Goal: Book appointment/travel/reservation

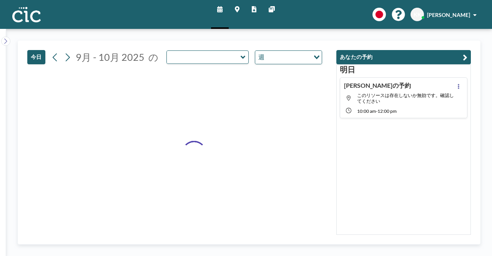
type input "Hane"
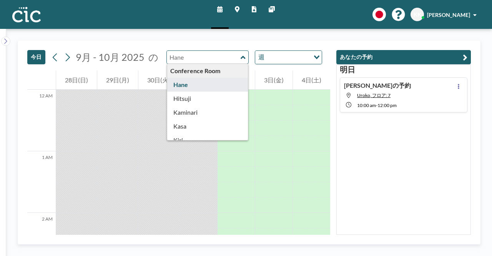
click at [206, 52] on input "text" at bounding box center [204, 57] width 74 height 13
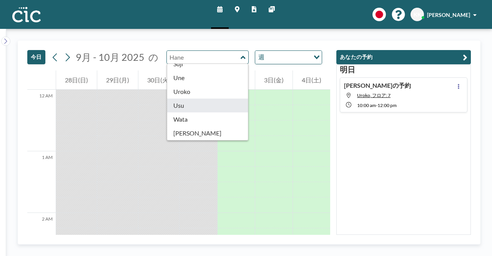
scroll to position [426, 0]
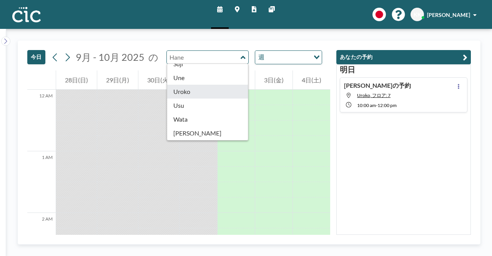
type input "Uroko"
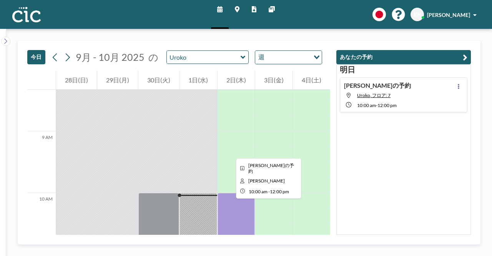
scroll to position [500, 0]
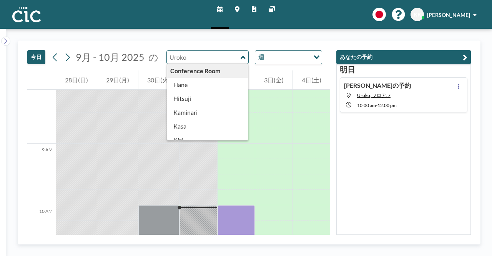
click at [228, 56] on input "text" at bounding box center [204, 57] width 74 height 13
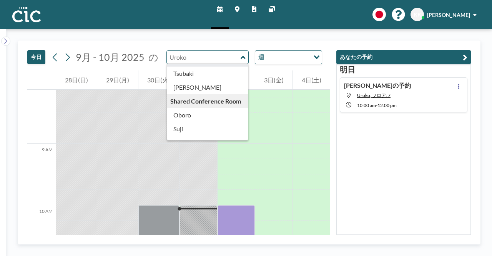
scroll to position [426, 0]
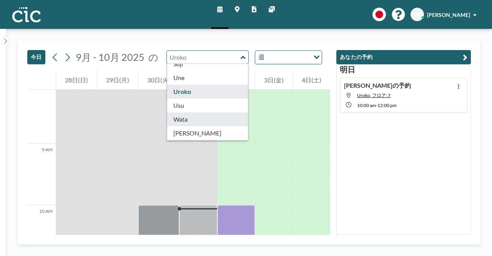
type input "Wata"
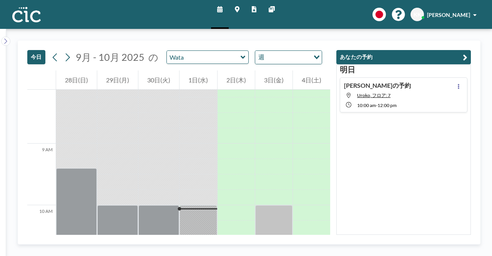
scroll to position [654, 0]
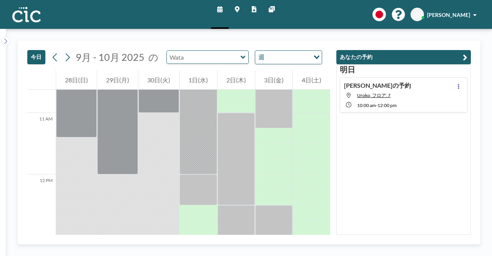
click at [226, 59] on input "text" at bounding box center [204, 57] width 74 height 13
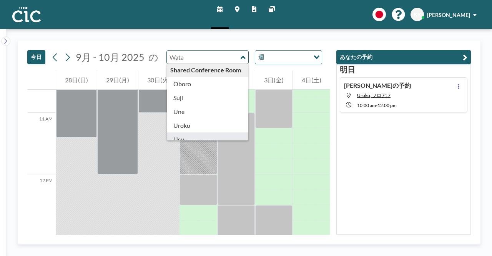
scroll to position [426, 0]
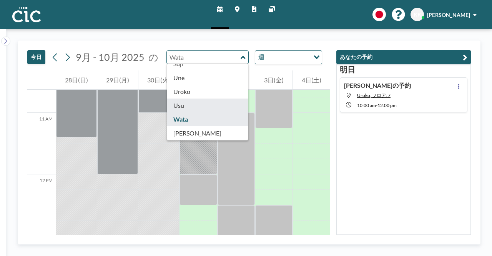
type input "Usu"
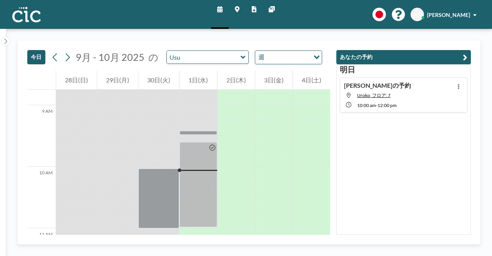
scroll to position [654, 0]
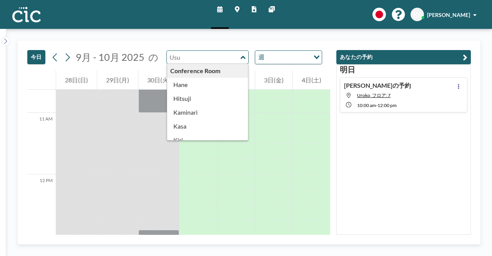
click at [222, 57] on input "text" at bounding box center [204, 57] width 74 height 13
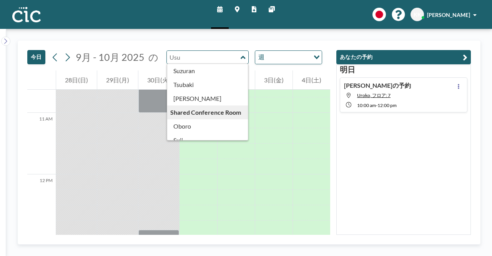
scroll to position [426, 0]
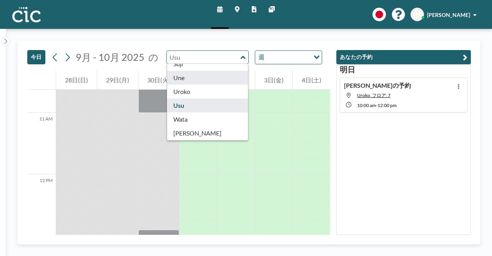
type input "Une"
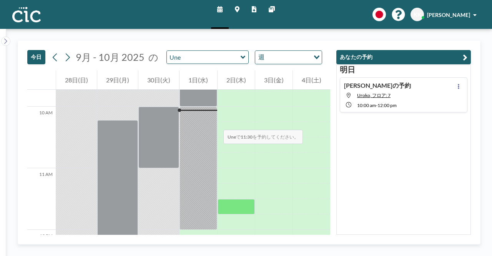
scroll to position [692, 0]
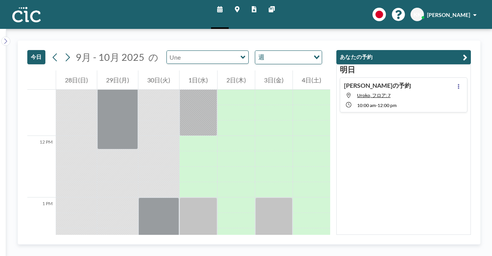
click at [218, 62] on input "text" at bounding box center [204, 57] width 74 height 13
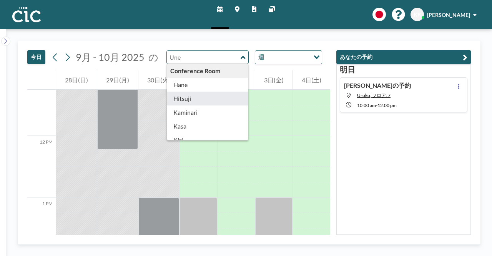
type input "Hitsuji"
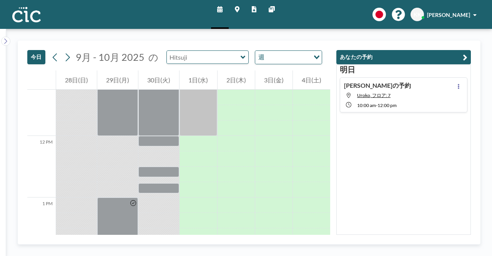
click at [215, 57] on input "text" at bounding box center [204, 57] width 74 height 13
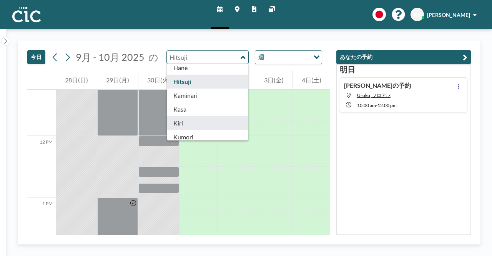
scroll to position [0, 0]
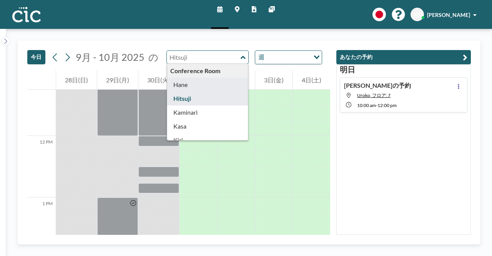
type input "Hane"
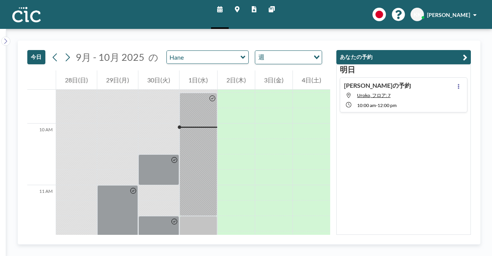
scroll to position [615, 0]
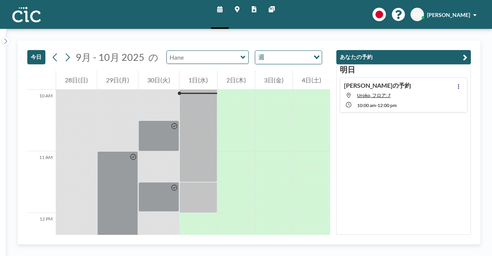
click at [231, 58] on input "text" at bounding box center [204, 57] width 74 height 13
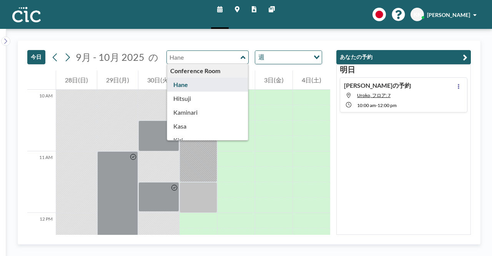
type input "Hane"
click at [410, 127] on div "[DATE] [PERSON_NAME]の予約 Uroko, フロア: 7 10:00 AM - 12:00 PM" at bounding box center [403, 149] width 135 height 170
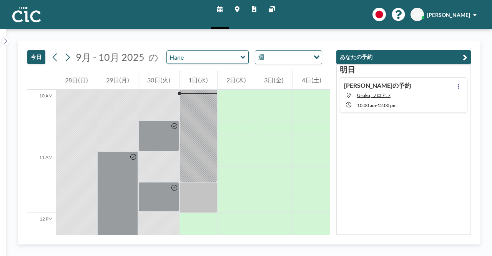
click at [241, 56] on icon at bounding box center [243, 57] width 5 height 8
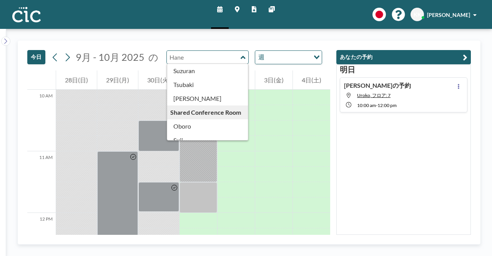
scroll to position [426, 0]
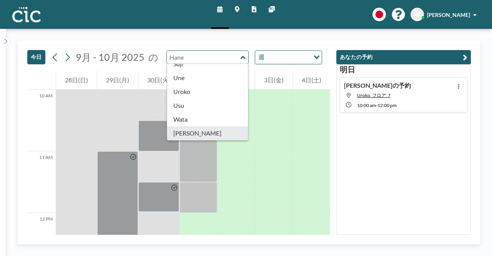
type input "[PERSON_NAME]"
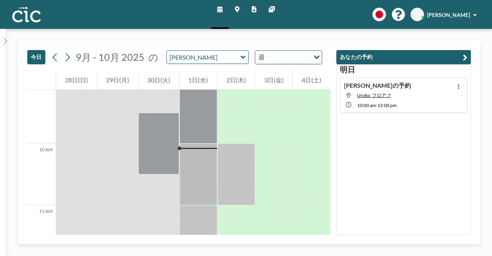
scroll to position [615, 0]
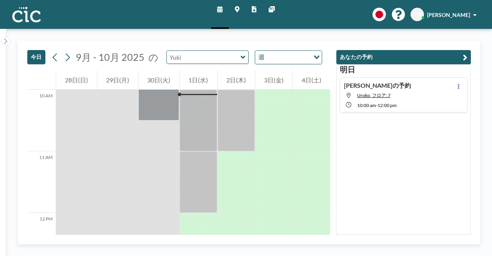
click at [202, 57] on input "text" at bounding box center [204, 57] width 74 height 13
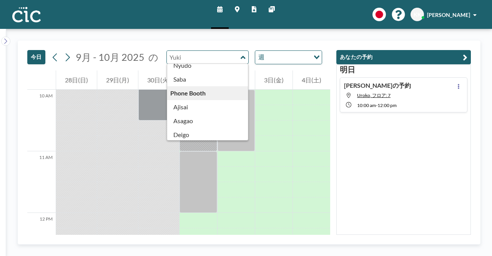
scroll to position [118, 0]
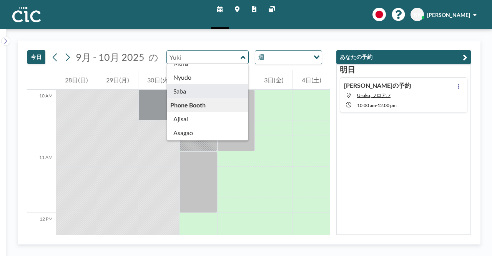
type input "Saba"
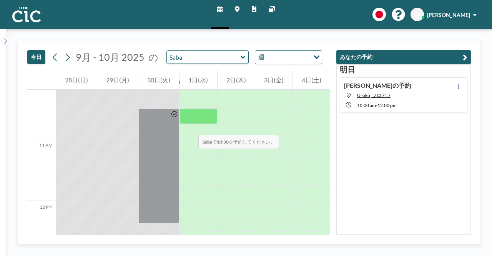
scroll to position [615, 0]
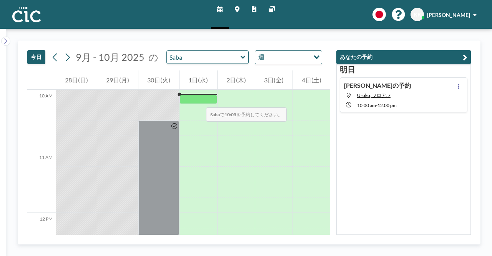
click at [198, 100] on div at bounding box center [198, 99] width 37 height 9
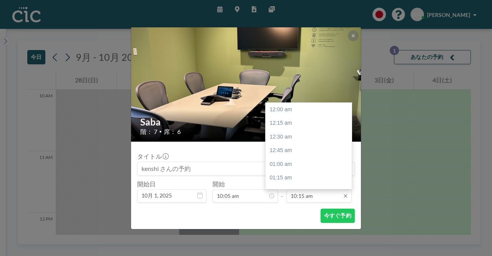
scroll to position [561, 0]
click at [273, 175] on div "11:30 am" at bounding box center [311, 178] width 90 height 14
type input "11:30 am"
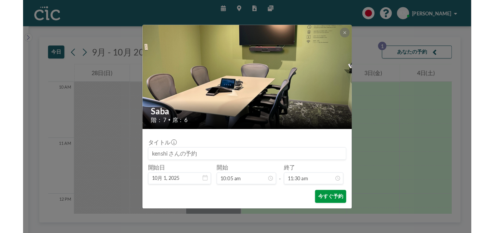
scroll to position [629, 0]
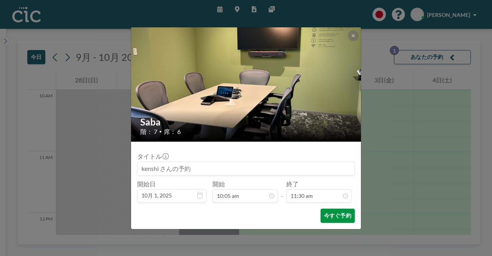
click at [341, 214] on button "今すぐ予約" at bounding box center [338, 215] width 34 height 14
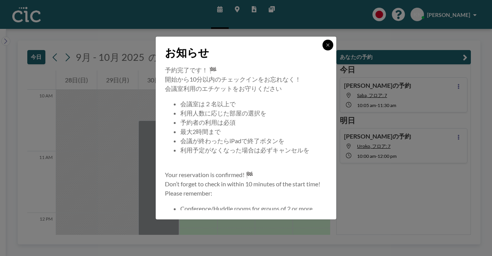
click at [328, 45] on icon at bounding box center [327, 44] width 3 height 3
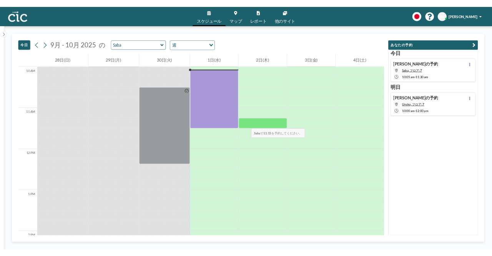
scroll to position [615, 0]
